Goal: Task Accomplishment & Management: Manage account settings

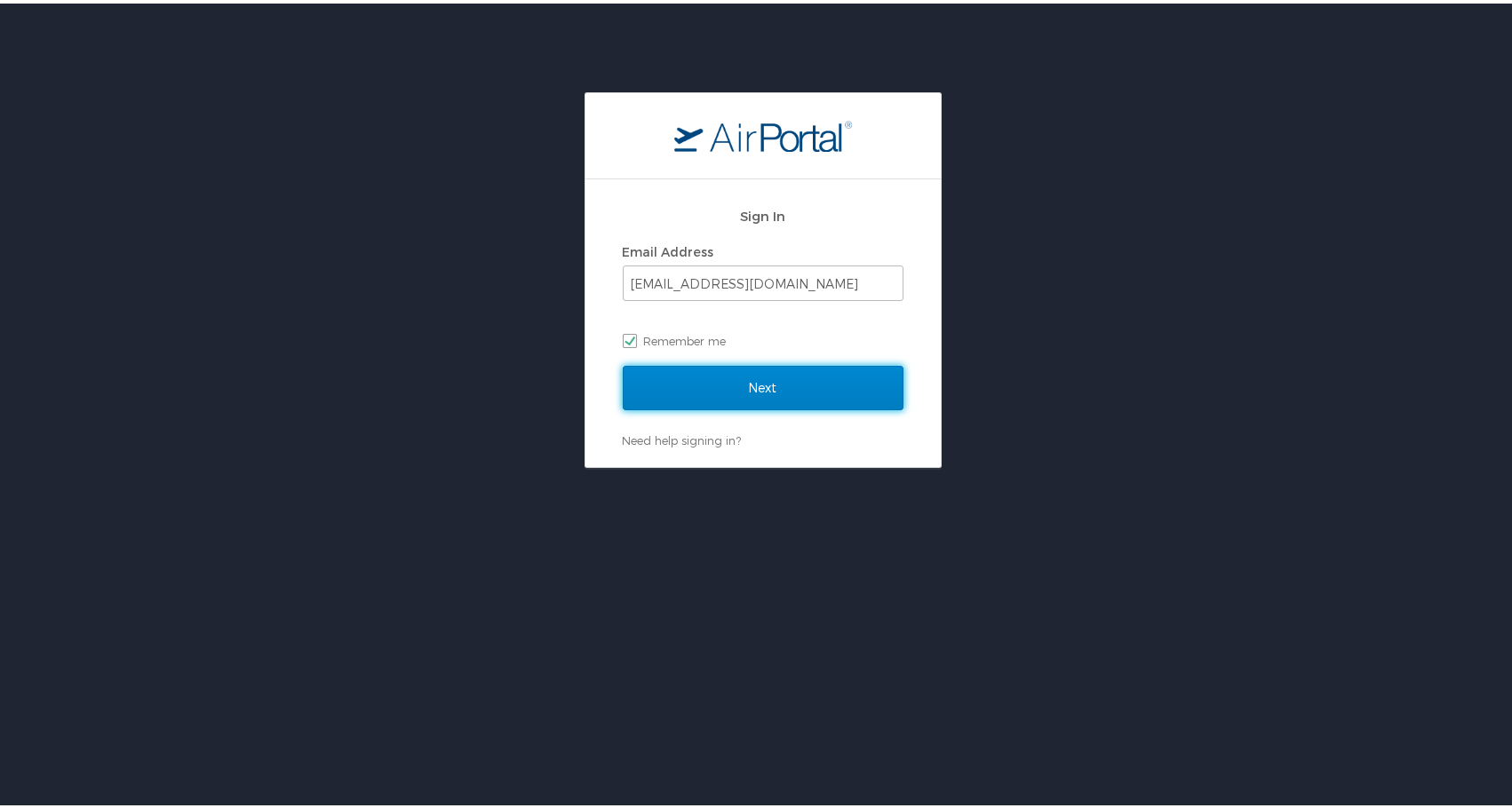
click at [729, 379] on input "Next" at bounding box center [763, 384] width 281 height 44
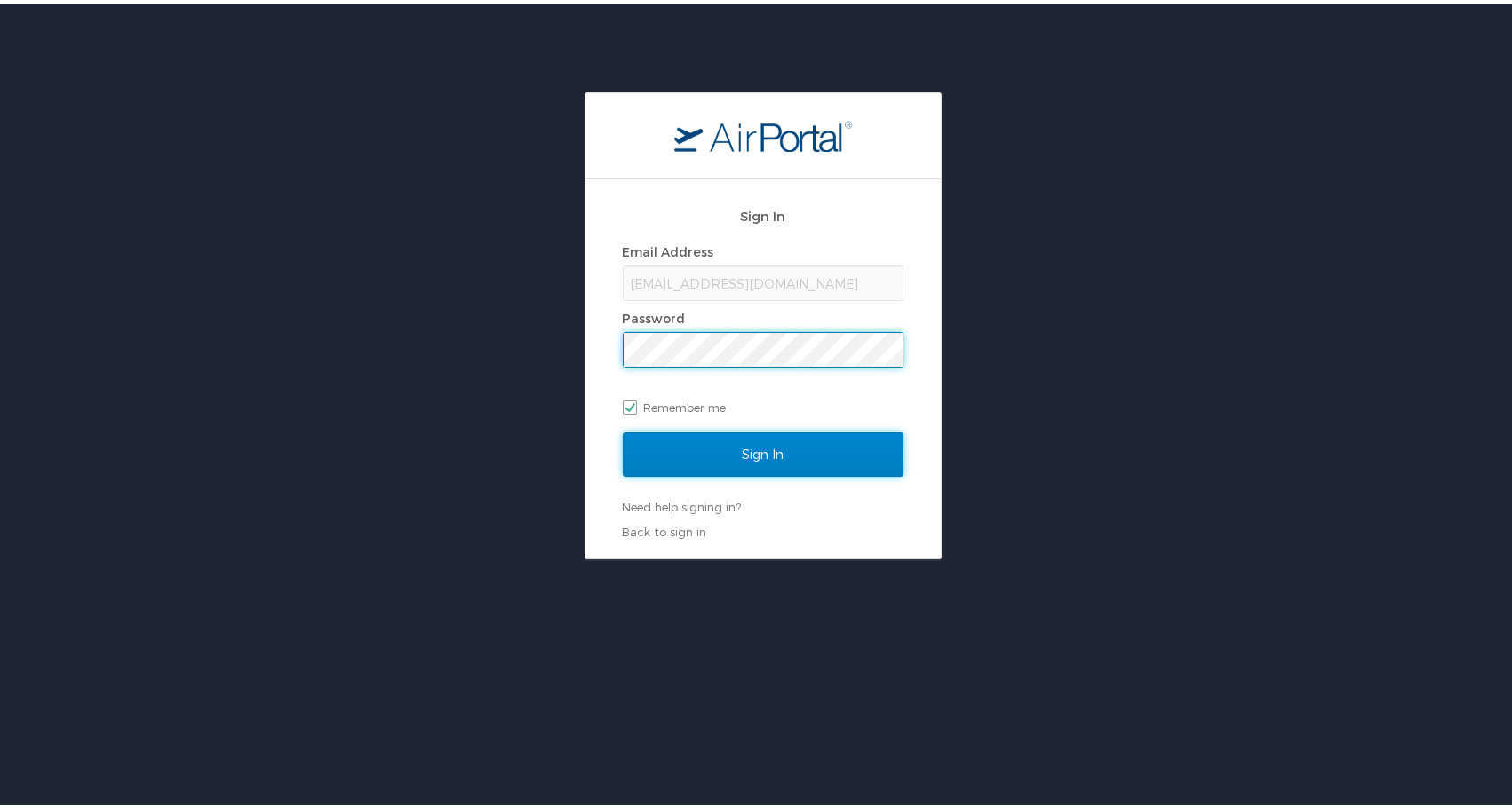
click at [734, 445] on input "Sign In" at bounding box center [763, 450] width 281 height 44
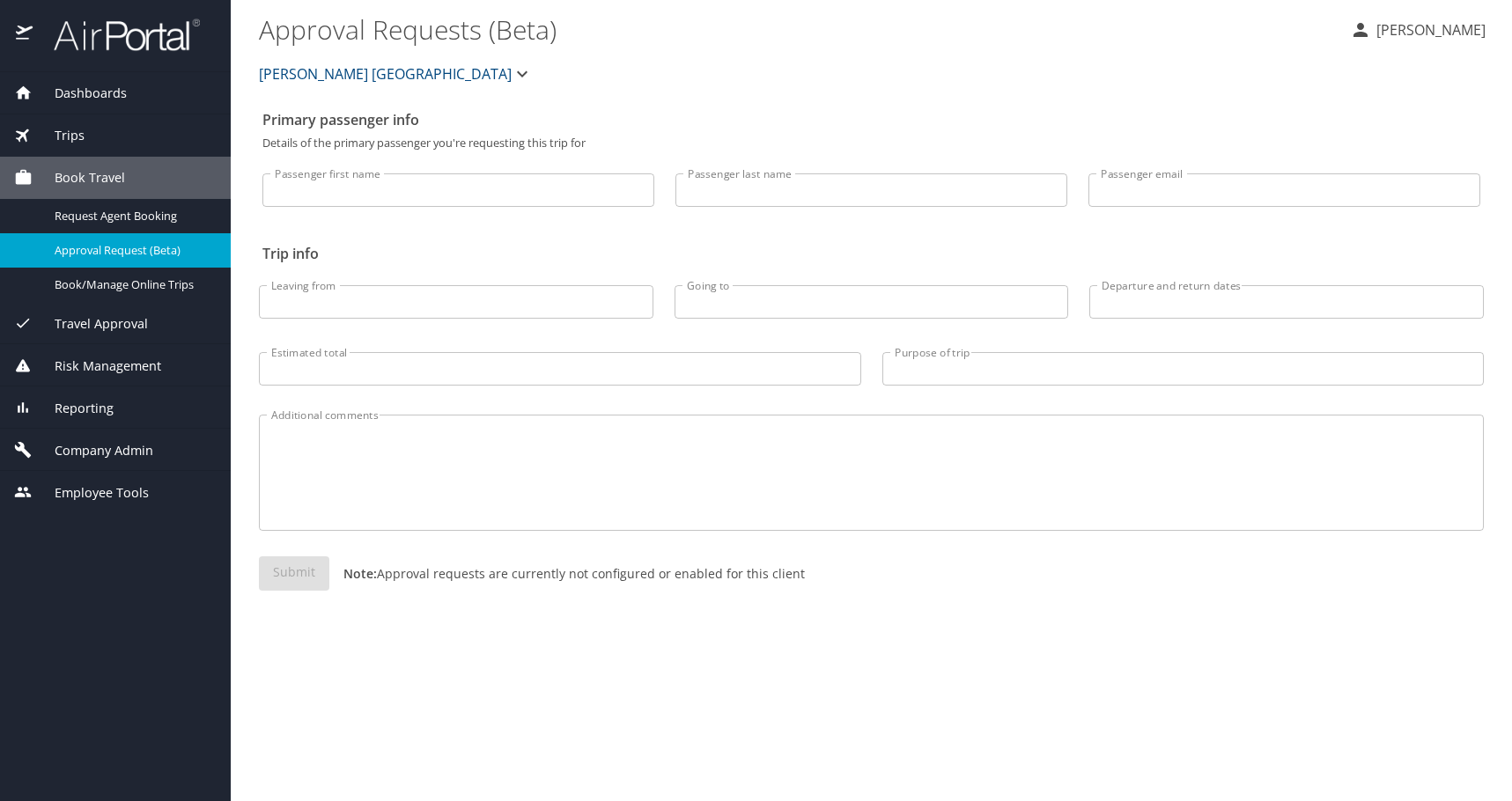
click at [397, 65] on span "[PERSON_NAME] [GEOGRAPHIC_DATA]" at bounding box center [385, 73] width 253 height 24
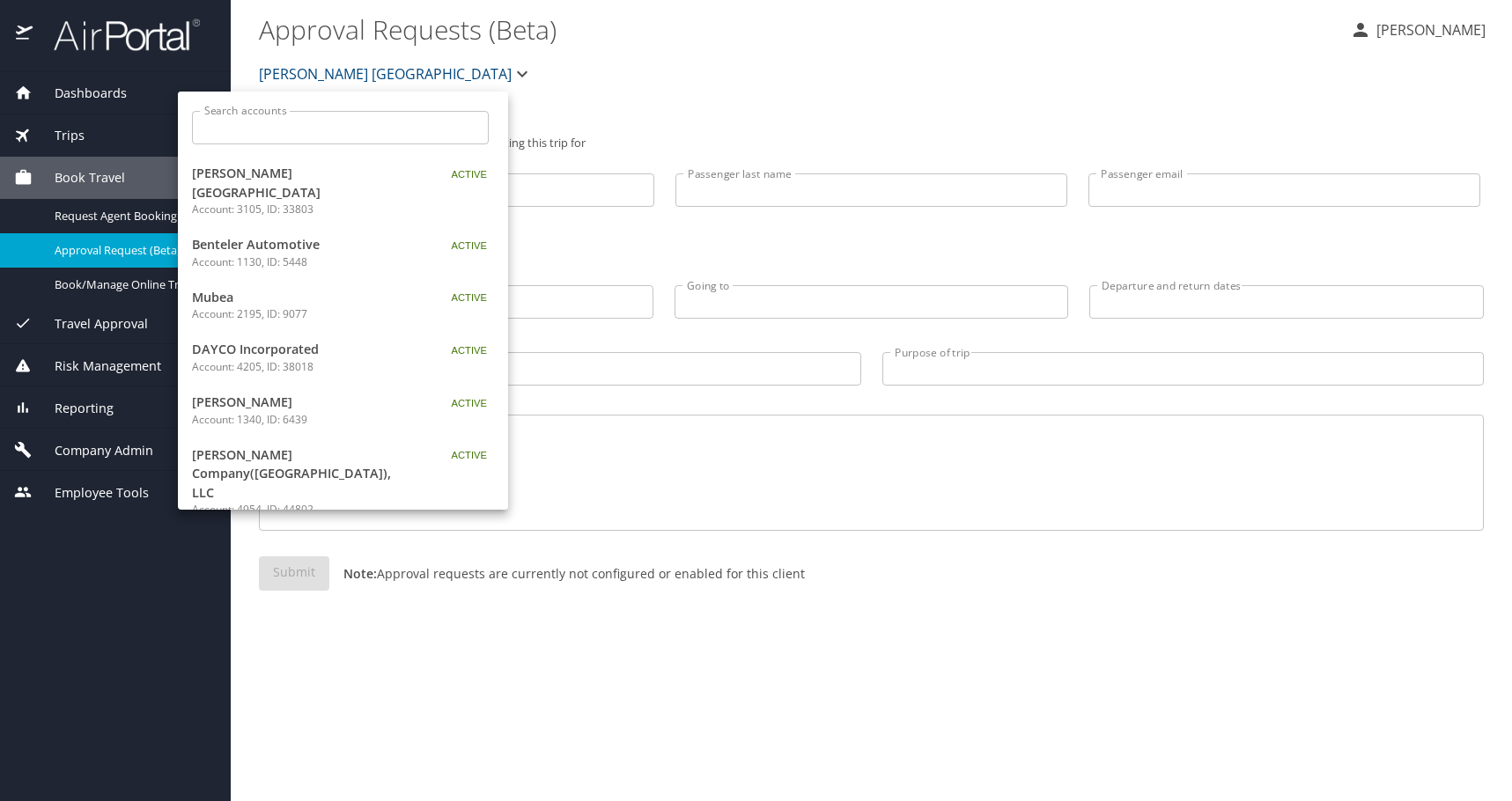
click at [338, 178] on span "[PERSON_NAME] [GEOGRAPHIC_DATA]" at bounding box center [302, 183] width 221 height 38
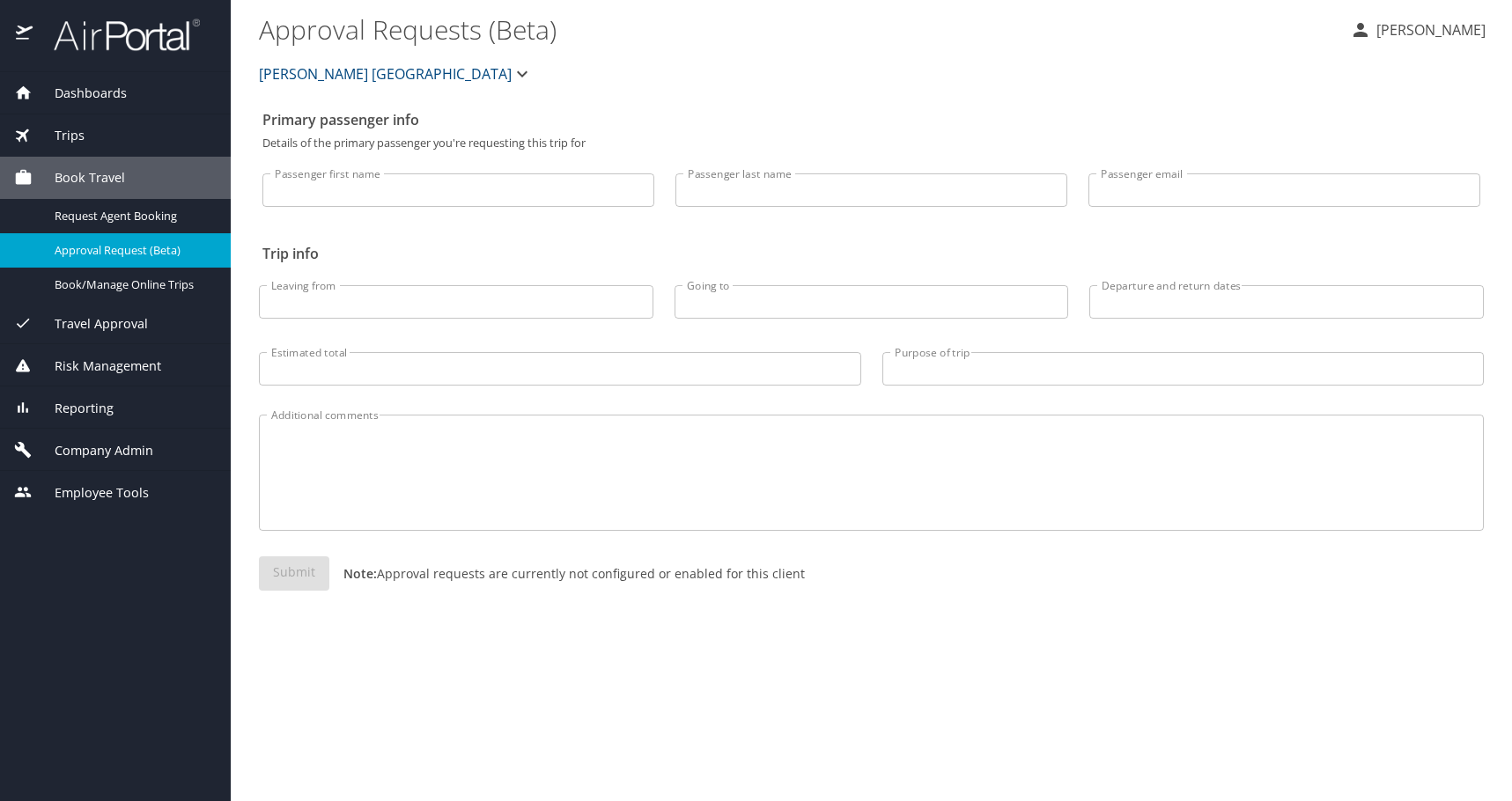
click at [732, 80] on div "[PERSON_NAME] [GEOGRAPHIC_DATA]" at bounding box center [872, 74] width 1246 height 57
